Goal: Task Accomplishment & Management: Manage account settings

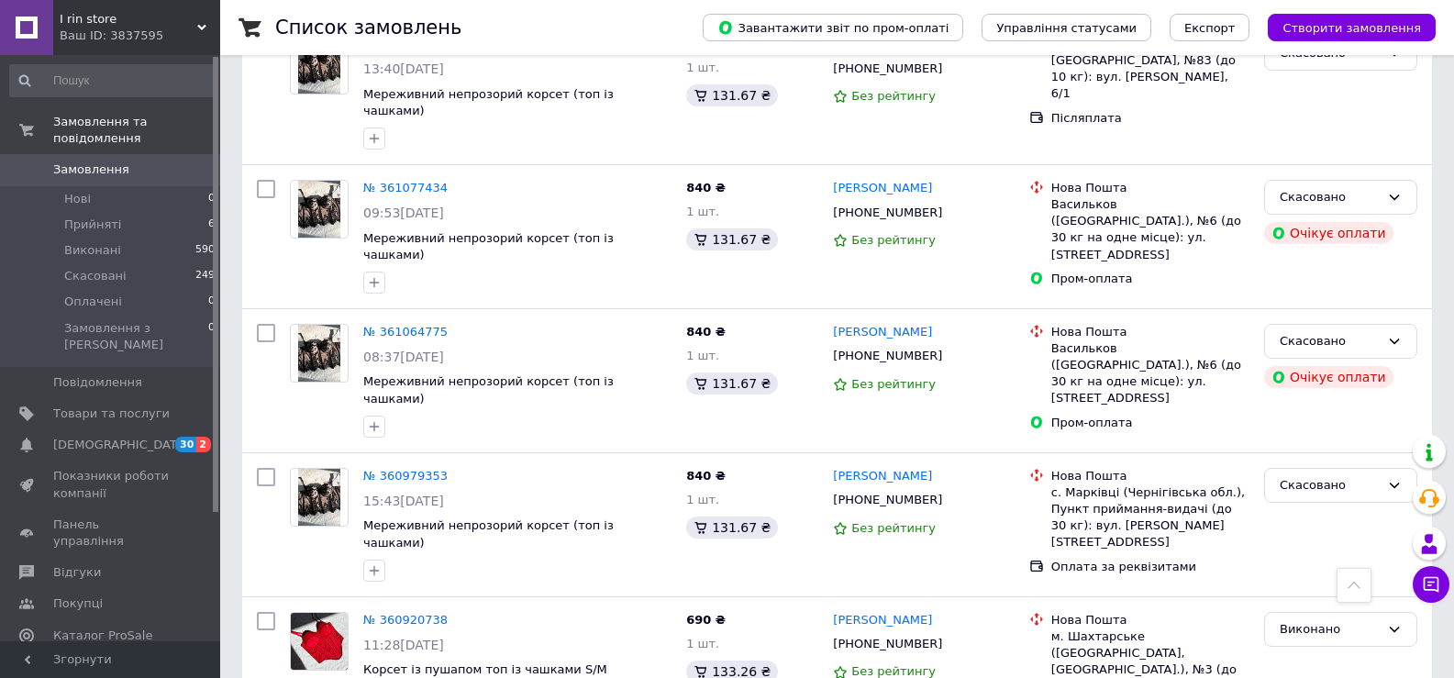
scroll to position [1376, 0]
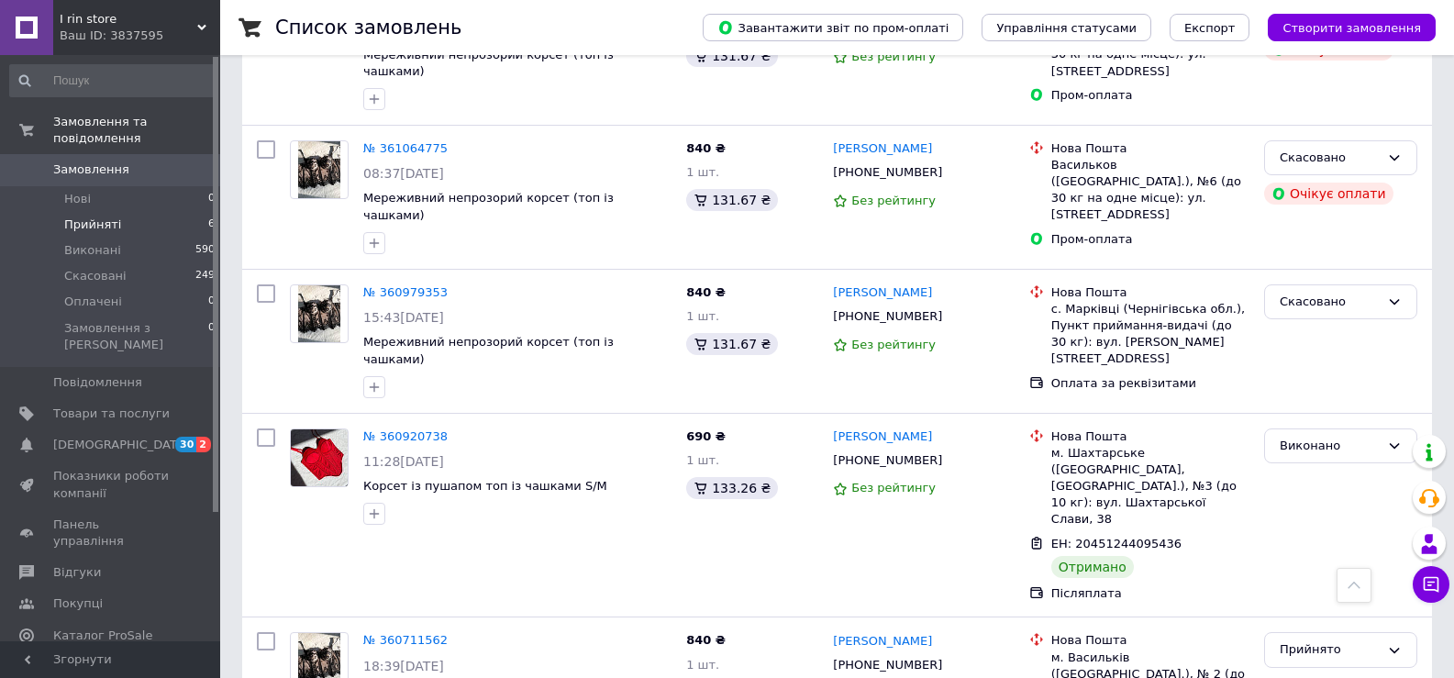
click at [90, 216] on span "Прийняті" at bounding box center [92, 224] width 57 height 17
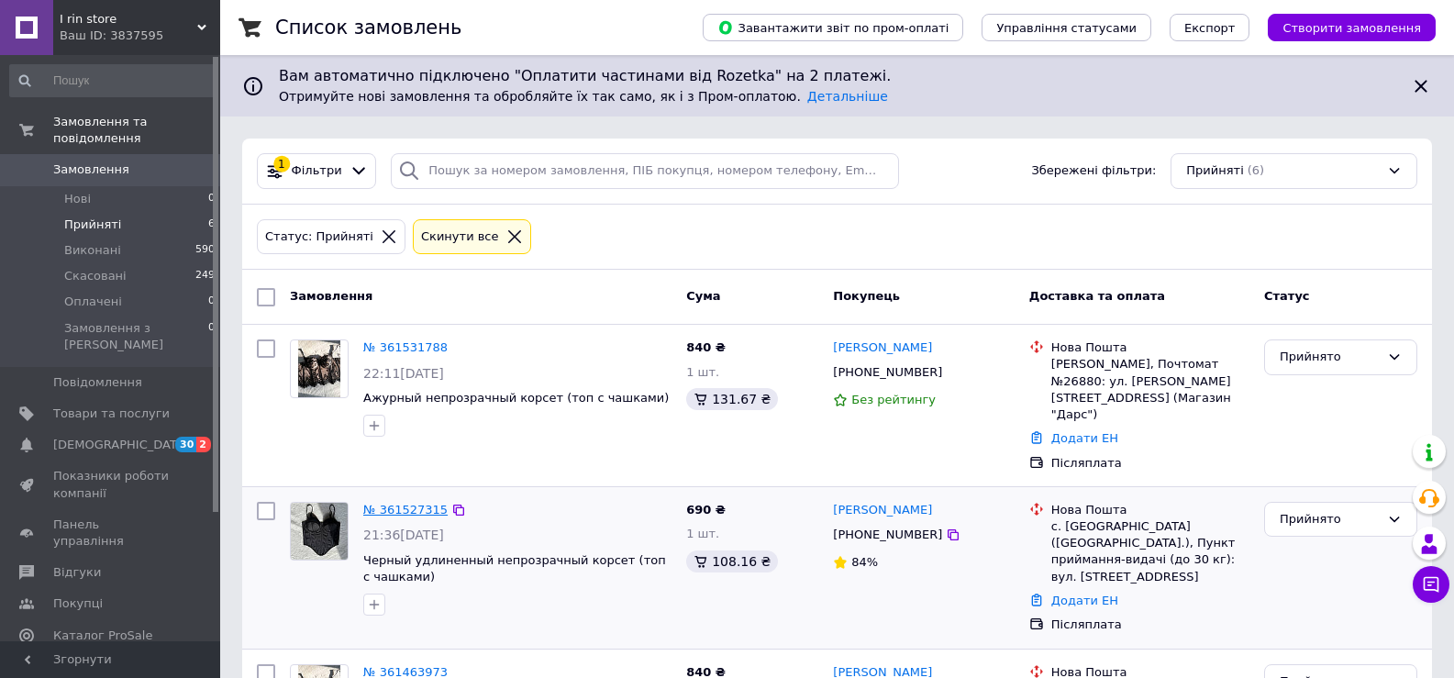
click at [372, 503] on link "№ 361527315" at bounding box center [405, 510] width 84 height 14
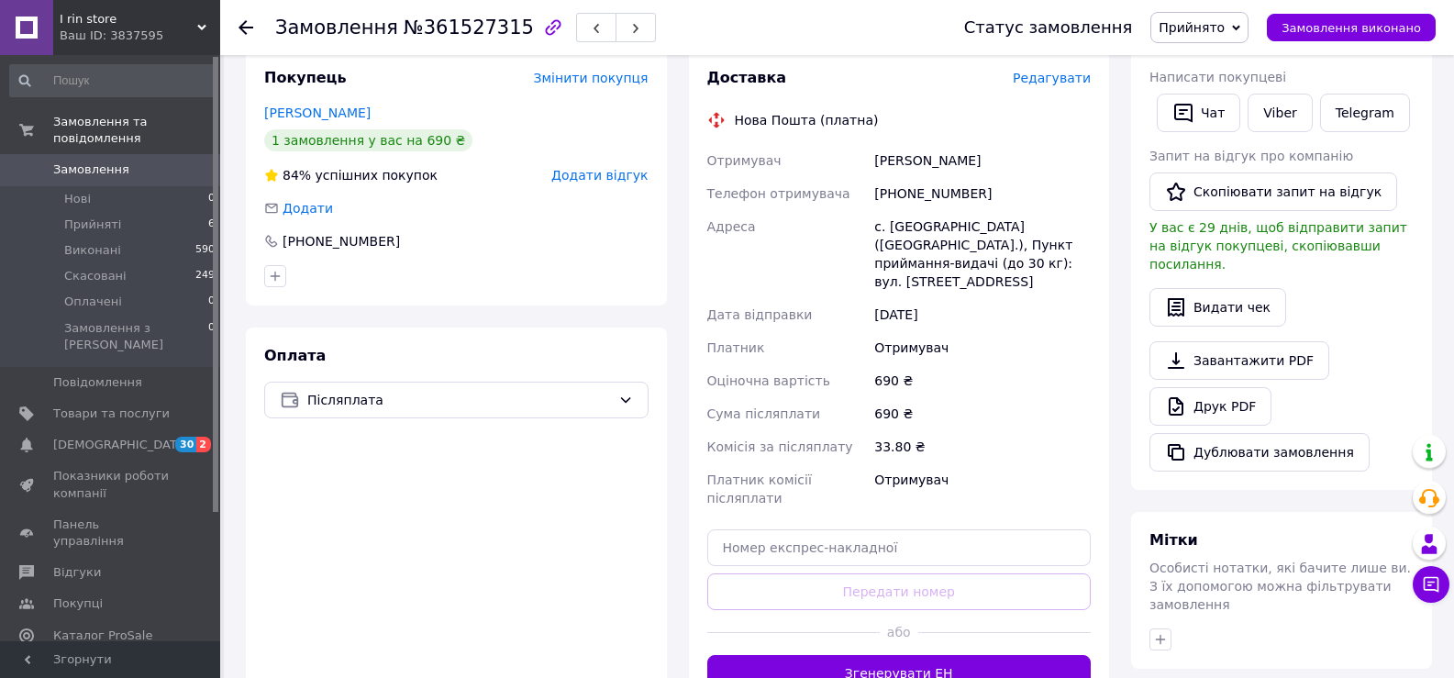
scroll to position [367, 0]
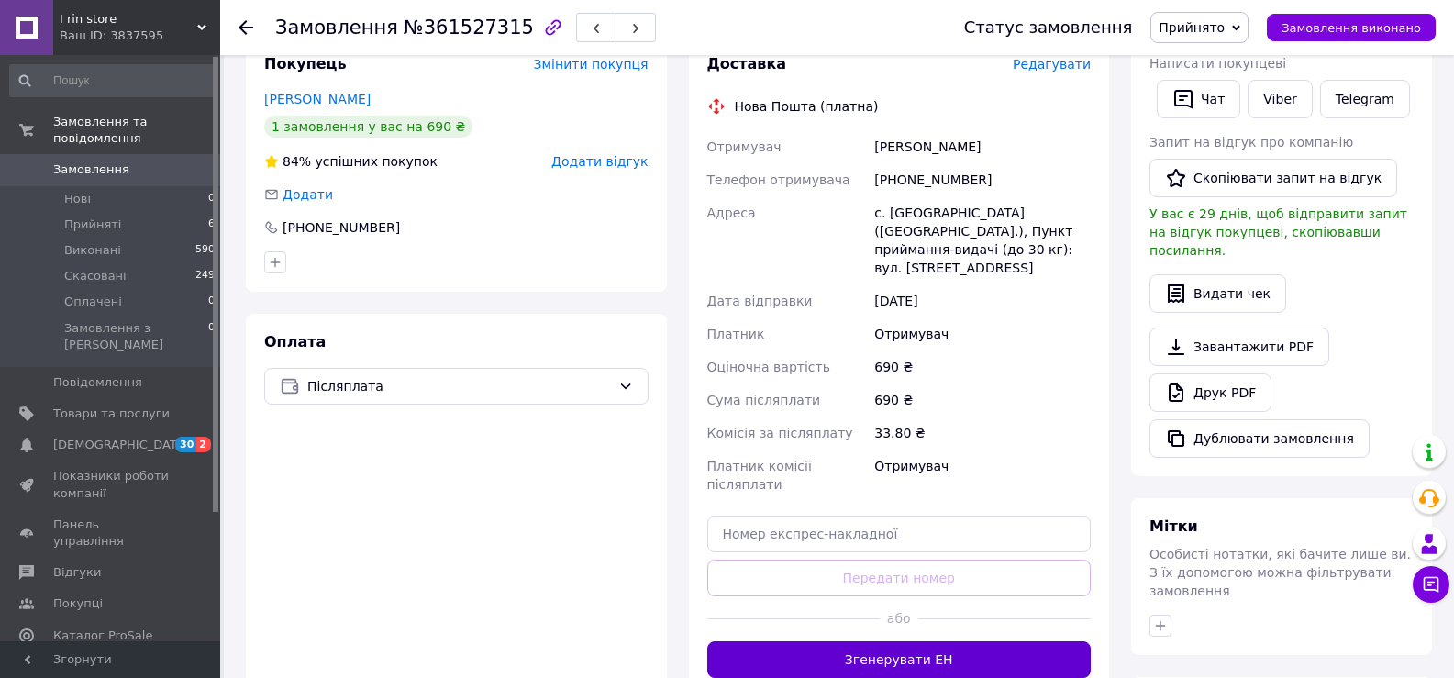
click at [869, 641] on button "Згенерувати ЕН" at bounding box center [899, 659] width 384 height 37
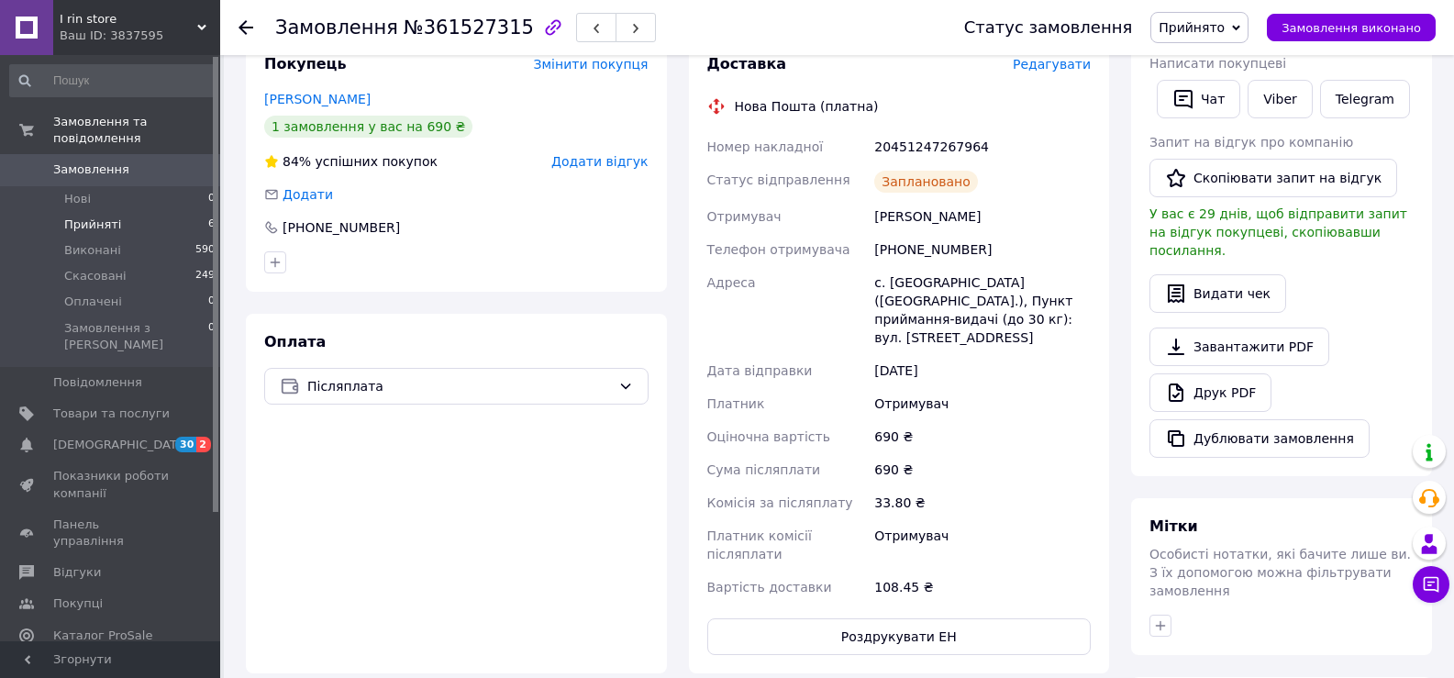
click at [112, 216] on span "Прийняті" at bounding box center [92, 224] width 57 height 17
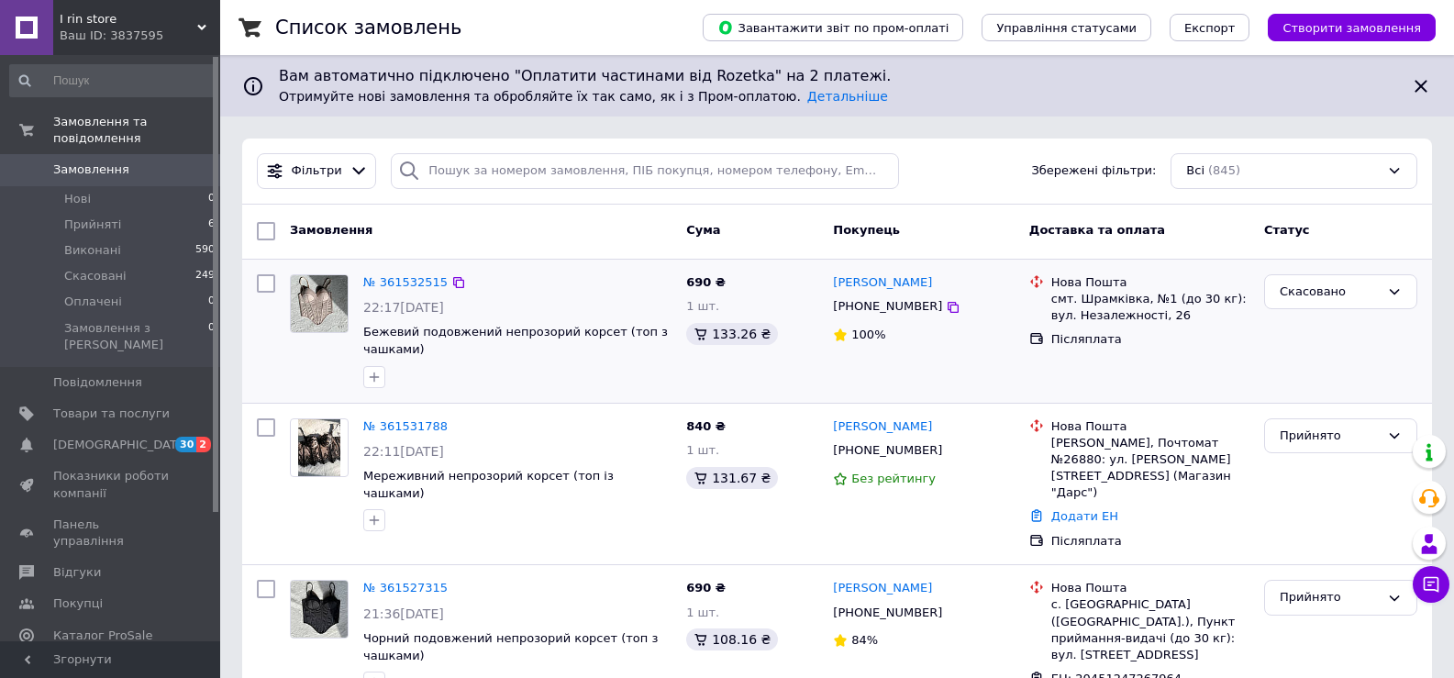
scroll to position [92, 0]
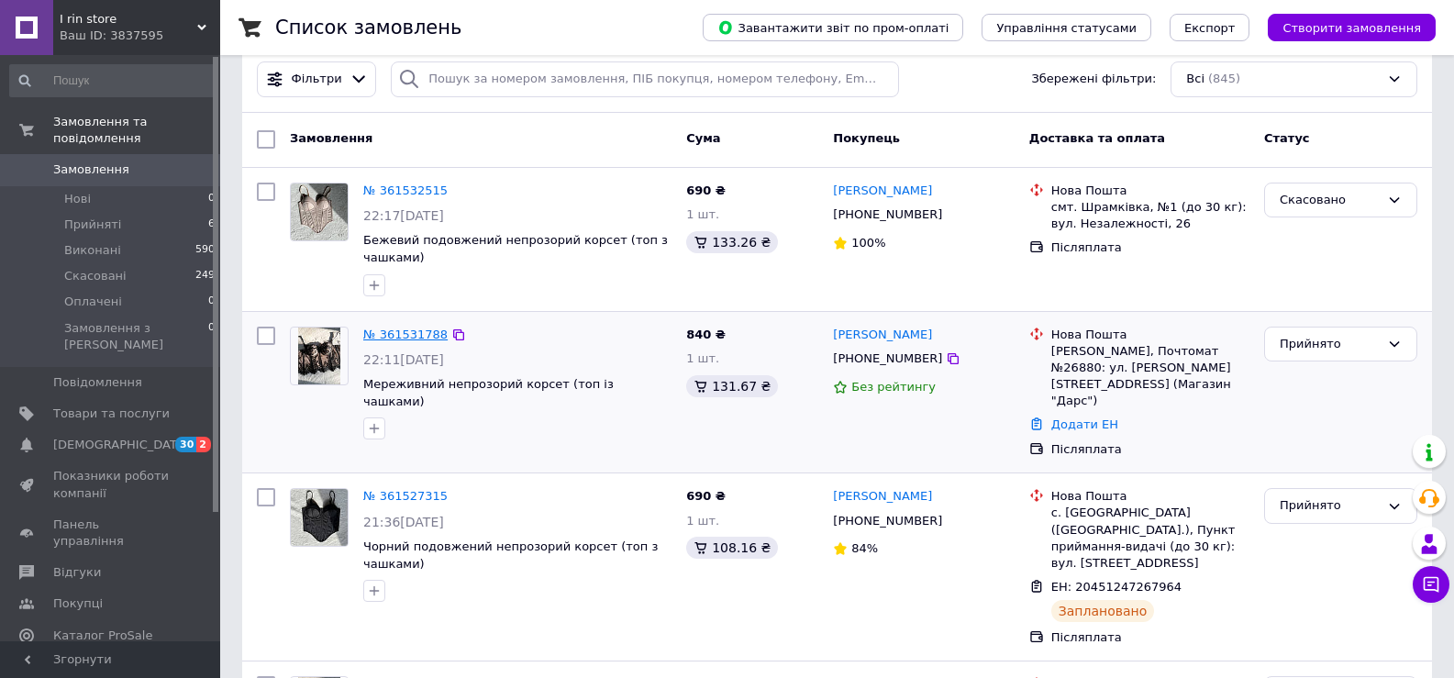
click at [393, 336] on link "№ 361531788" at bounding box center [405, 334] width 84 height 14
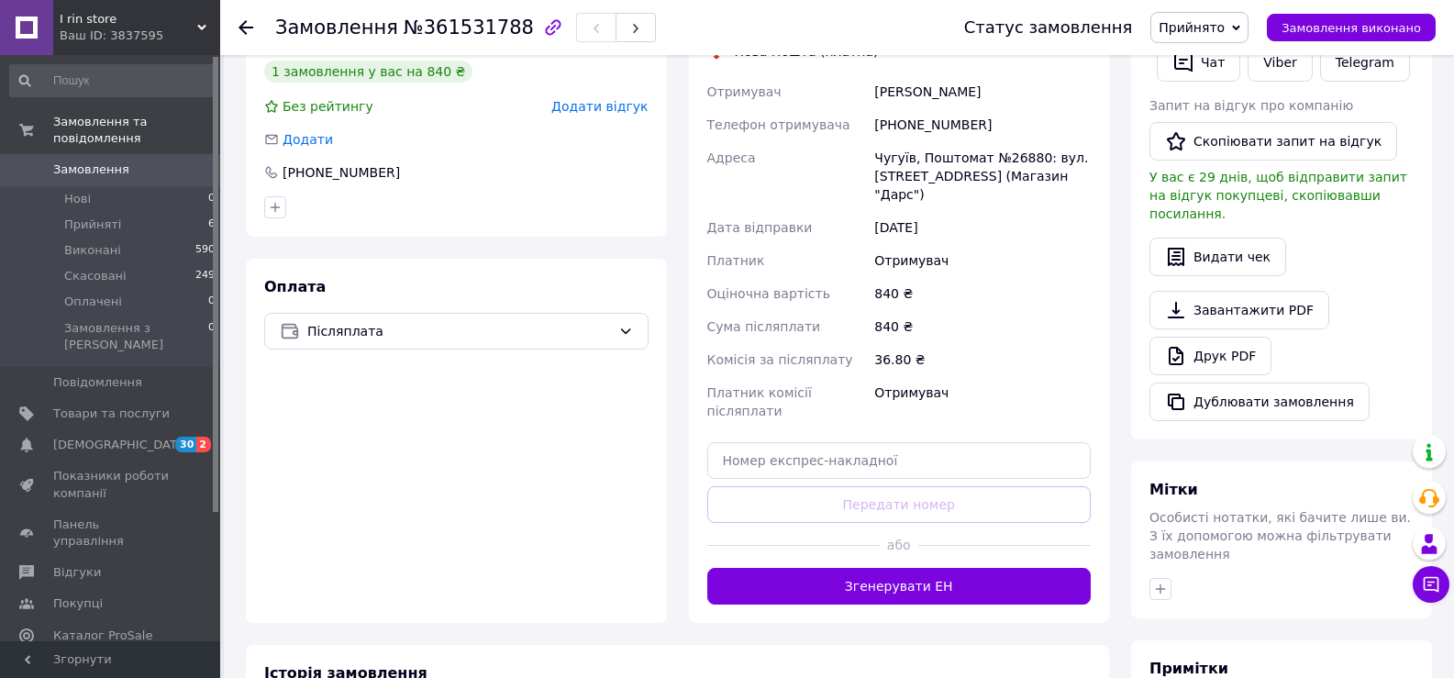
scroll to position [550, 0]
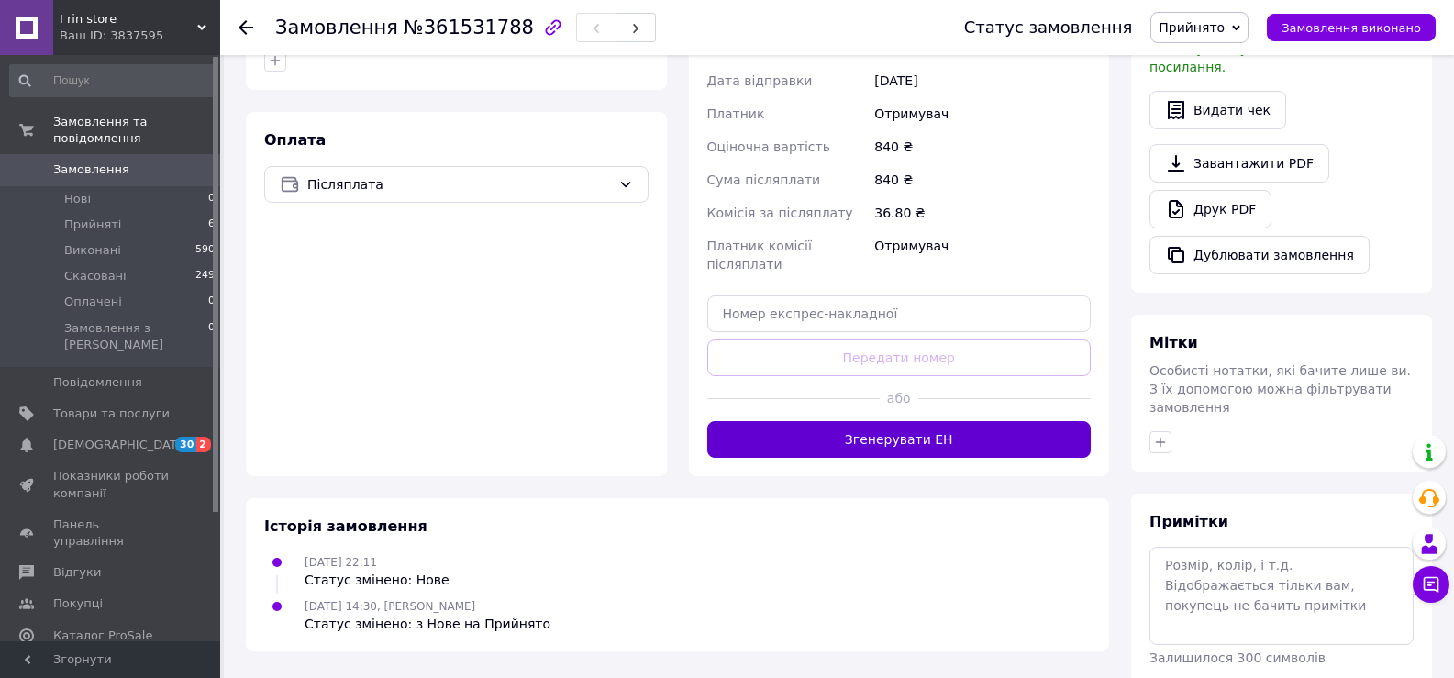
click at [911, 421] on button "Згенерувати ЕН" at bounding box center [899, 439] width 384 height 37
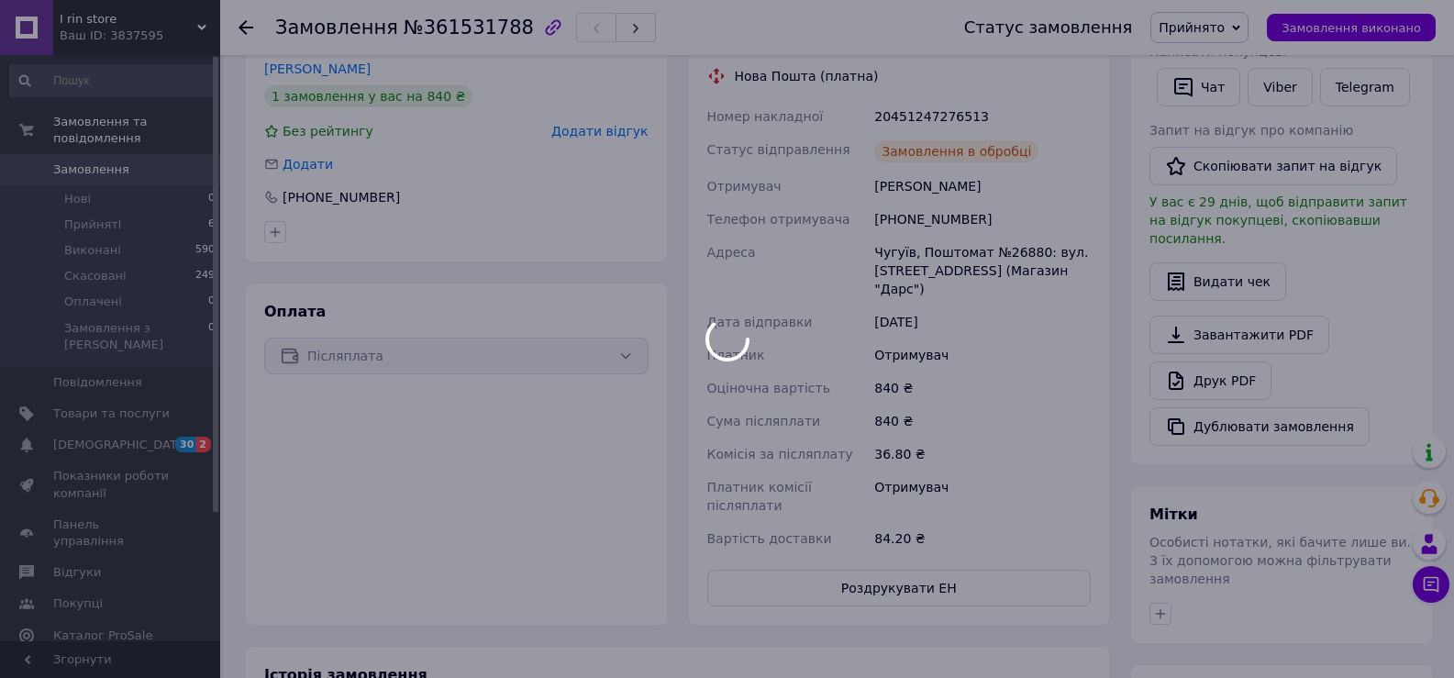
scroll to position [275, 0]
